Goal: Task Accomplishment & Management: Use online tool/utility

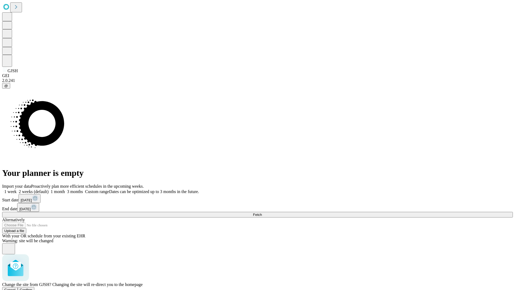
click at [32, 288] on span "Confirm" at bounding box center [26, 290] width 13 height 4
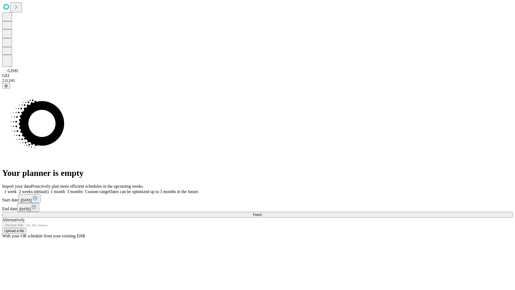
click at [49, 189] on label "2 weeks (default)" at bounding box center [33, 191] width 32 height 5
click at [262, 213] on span "Fetch" at bounding box center [257, 215] width 9 height 4
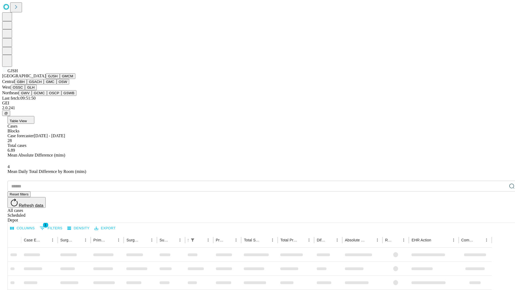
click at [60, 79] on button "GMCM" at bounding box center [68, 76] width 16 height 6
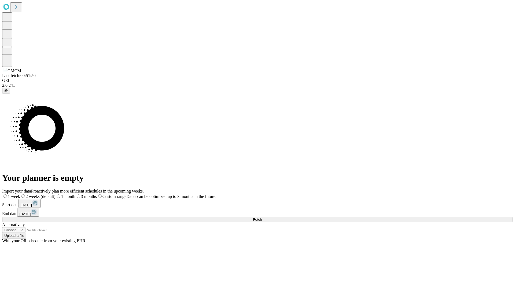
click at [56, 194] on label "2 weeks (default)" at bounding box center [37, 196] width 35 height 5
click at [262, 217] on span "Fetch" at bounding box center [257, 219] width 9 height 4
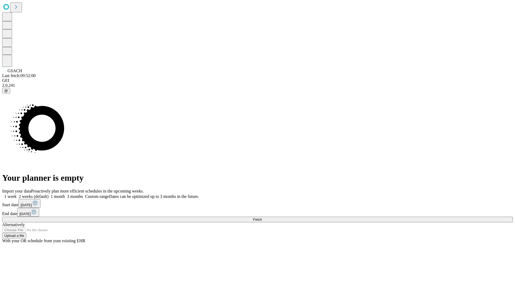
click at [49, 194] on label "2 weeks (default)" at bounding box center [33, 196] width 32 height 5
click at [262, 217] on span "Fetch" at bounding box center [257, 219] width 9 height 4
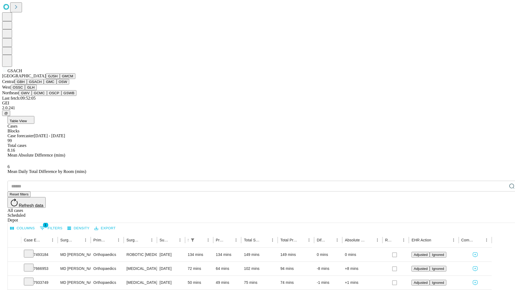
click at [44, 85] on button "GMC" at bounding box center [50, 82] width 13 height 6
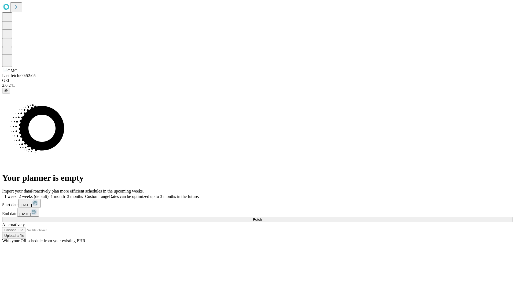
click at [49, 194] on label "2 weeks (default)" at bounding box center [33, 196] width 32 height 5
click at [262, 217] on span "Fetch" at bounding box center [257, 219] width 9 height 4
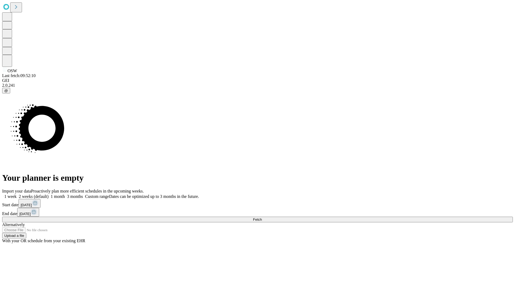
click at [49, 194] on label "2 weeks (default)" at bounding box center [33, 196] width 32 height 5
click at [262, 217] on span "Fetch" at bounding box center [257, 219] width 9 height 4
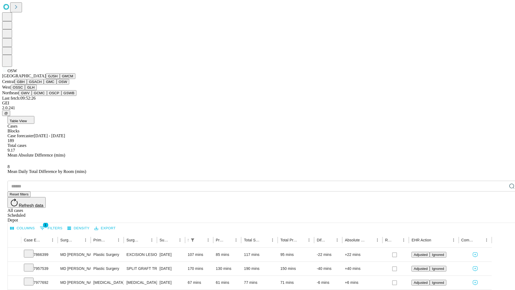
click at [25, 90] on button "OSSC" at bounding box center [18, 88] width 14 height 6
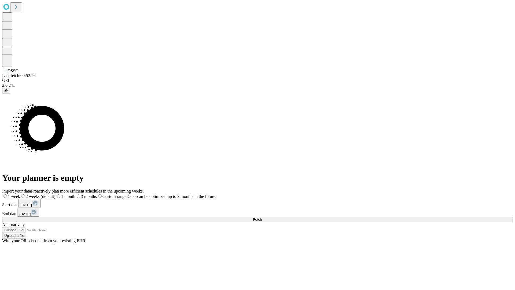
click at [56, 194] on label "2 weeks (default)" at bounding box center [37, 196] width 35 height 5
click at [262, 217] on span "Fetch" at bounding box center [257, 219] width 9 height 4
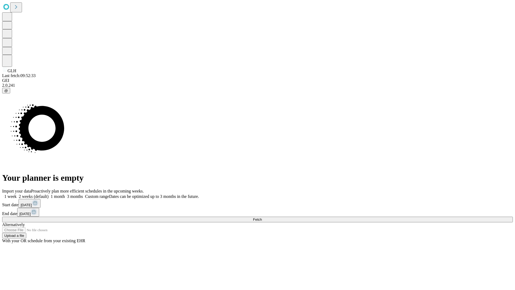
click at [49, 194] on label "2 weeks (default)" at bounding box center [33, 196] width 32 height 5
click at [262, 217] on span "Fetch" at bounding box center [257, 219] width 9 height 4
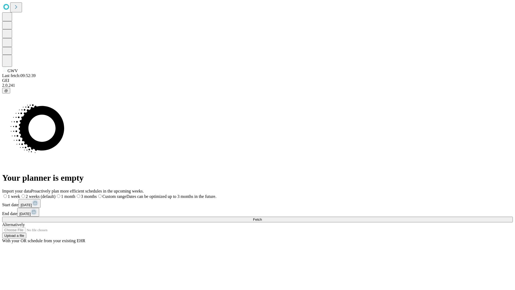
click at [56, 194] on label "2 weeks (default)" at bounding box center [37, 196] width 35 height 5
click at [262, 217] on span "Fetch" at bounding box center [257, 219] width 9 height 4
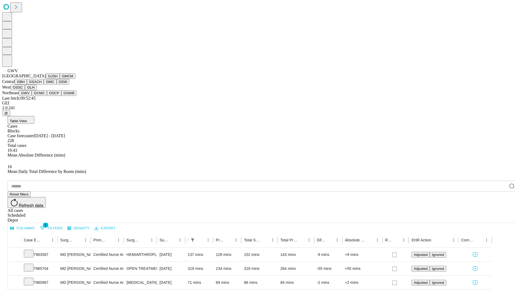
click at [42, 96] on button "GCMC" at bounding box center [39, 93] width 15 height 6
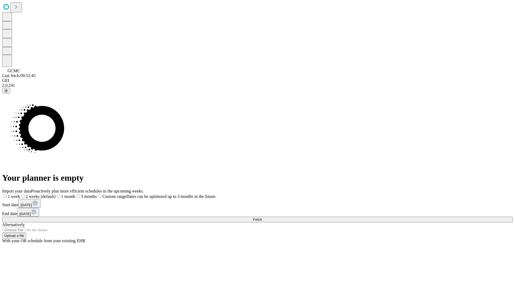
click at [56, 194] on label "2 weeks (default)" at bounding box center [37, 196] width 35 height 5
click at [262, 217] on span "Fetch" at bounding box center [257, 219] width 9 height 4
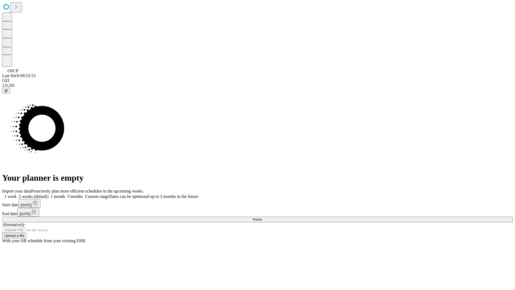
click at [49, 194] on label "2 weeks (default)" at bounding box center [33, 196] width 32 height 5
click at [262, 217] on span "Fetch" at bounding box center [257, 219] width 9 height 4
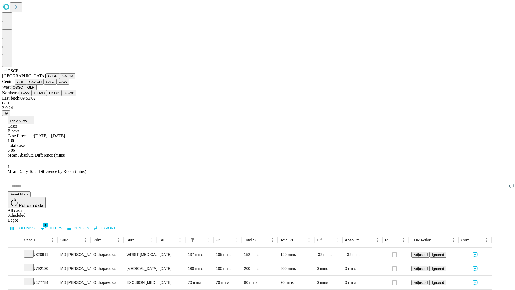
click at [61, 96] on button "GSWB" at bounding box center [68, 93] width 15 height 6
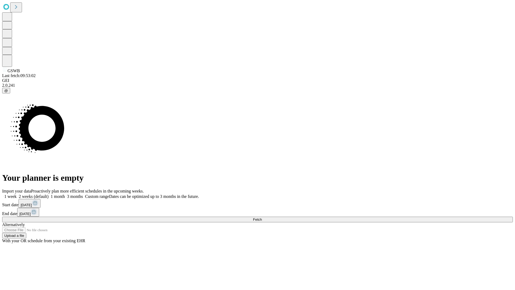
click at [49, 194] on label "2 weeks (default)" at bounding box center [33, 196] width 32 height 5
click at [262, 217] on span "Fetch" at bounding box center [257, 219] width 9 height 4
